Goal: Transaction & Acquisition: Subscribe to service/newsletter

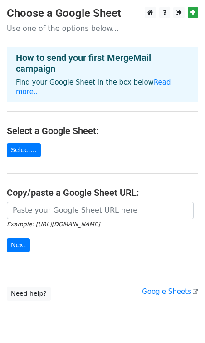
scroll to position [21, 0]
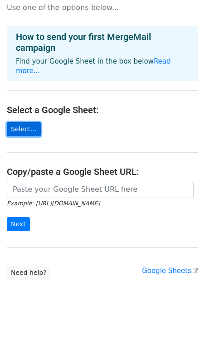
click at [30, 122] on link "Select..." at bounding box center [24, 129] width 34 height 14
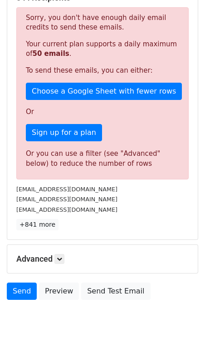
scroll to position [224, 0]
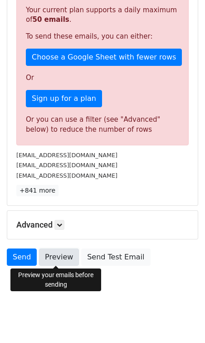
click at [54, 264] on link "Preview" at bounding box center [59, 257] width 40 height 17
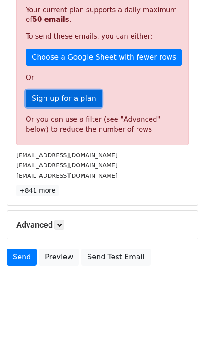
click at [62, 101] on link "Sign up for a plan" at bounding box center [64, 98] width 76 height 17
